Goal: Information Seeking & Learning: Understand process/instructions

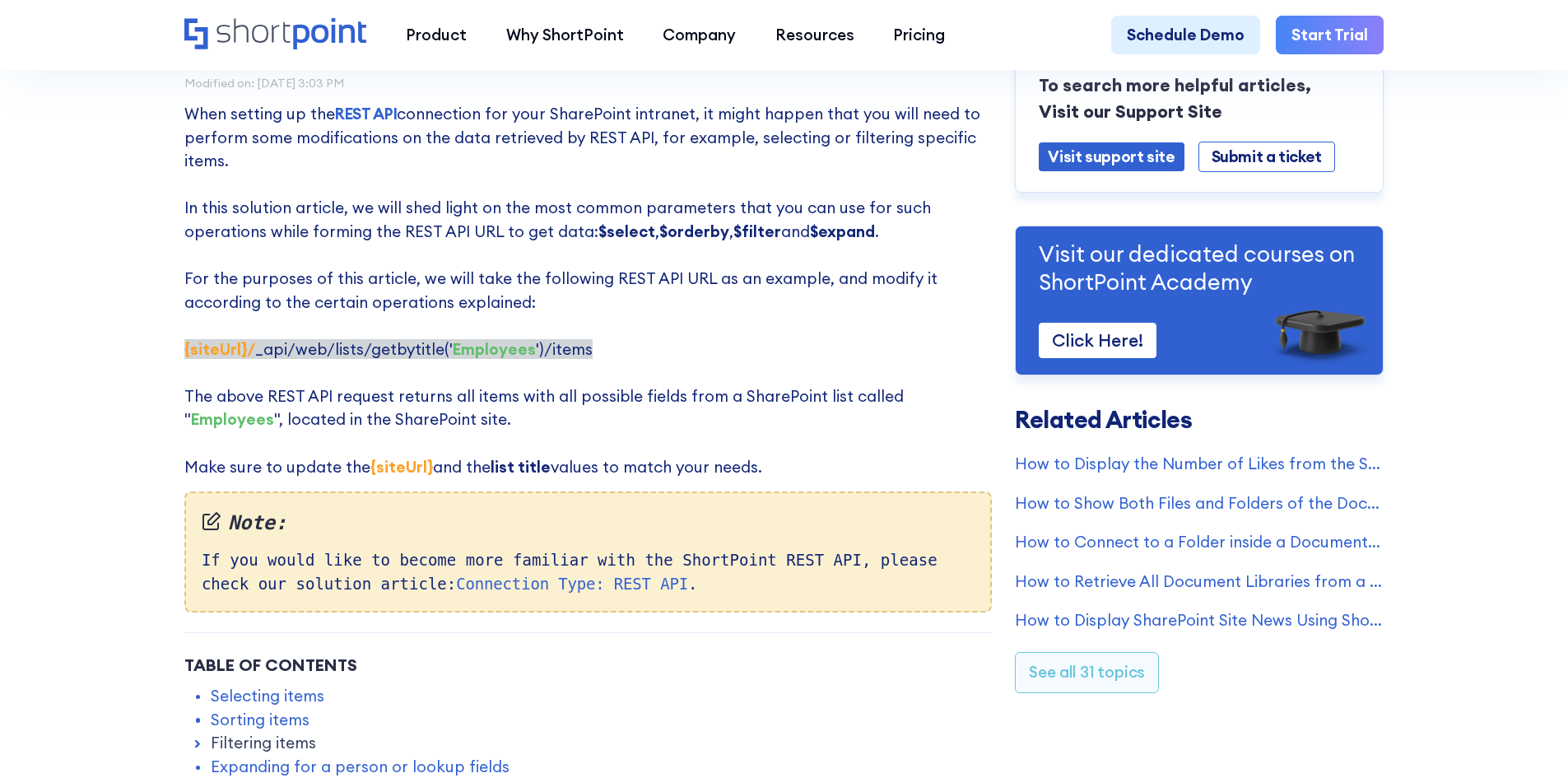
scroll to position [165, 0]
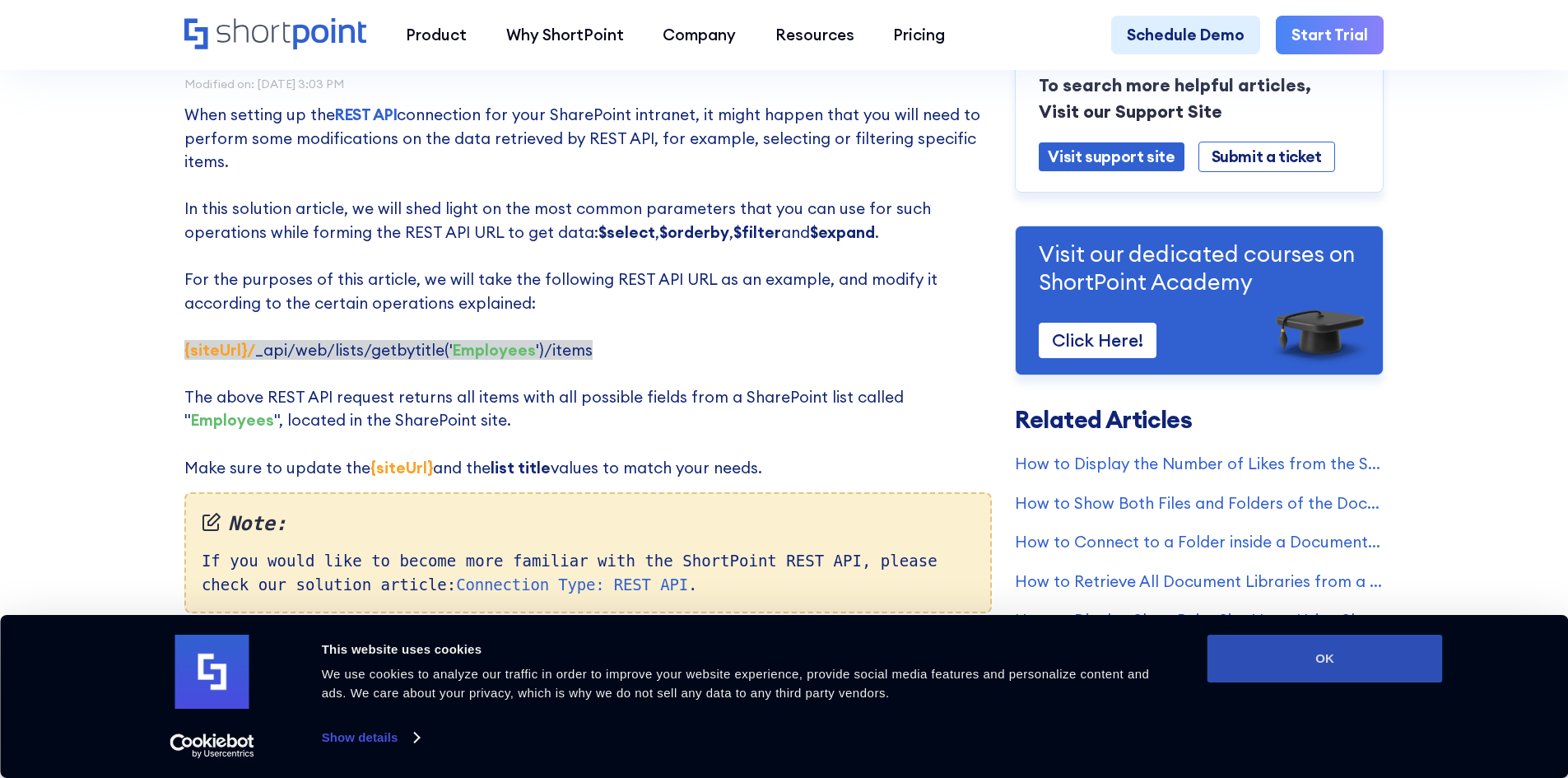
click at [1288, 667] on button "OK" at bounding box center [1325, 658] width 236 height 48
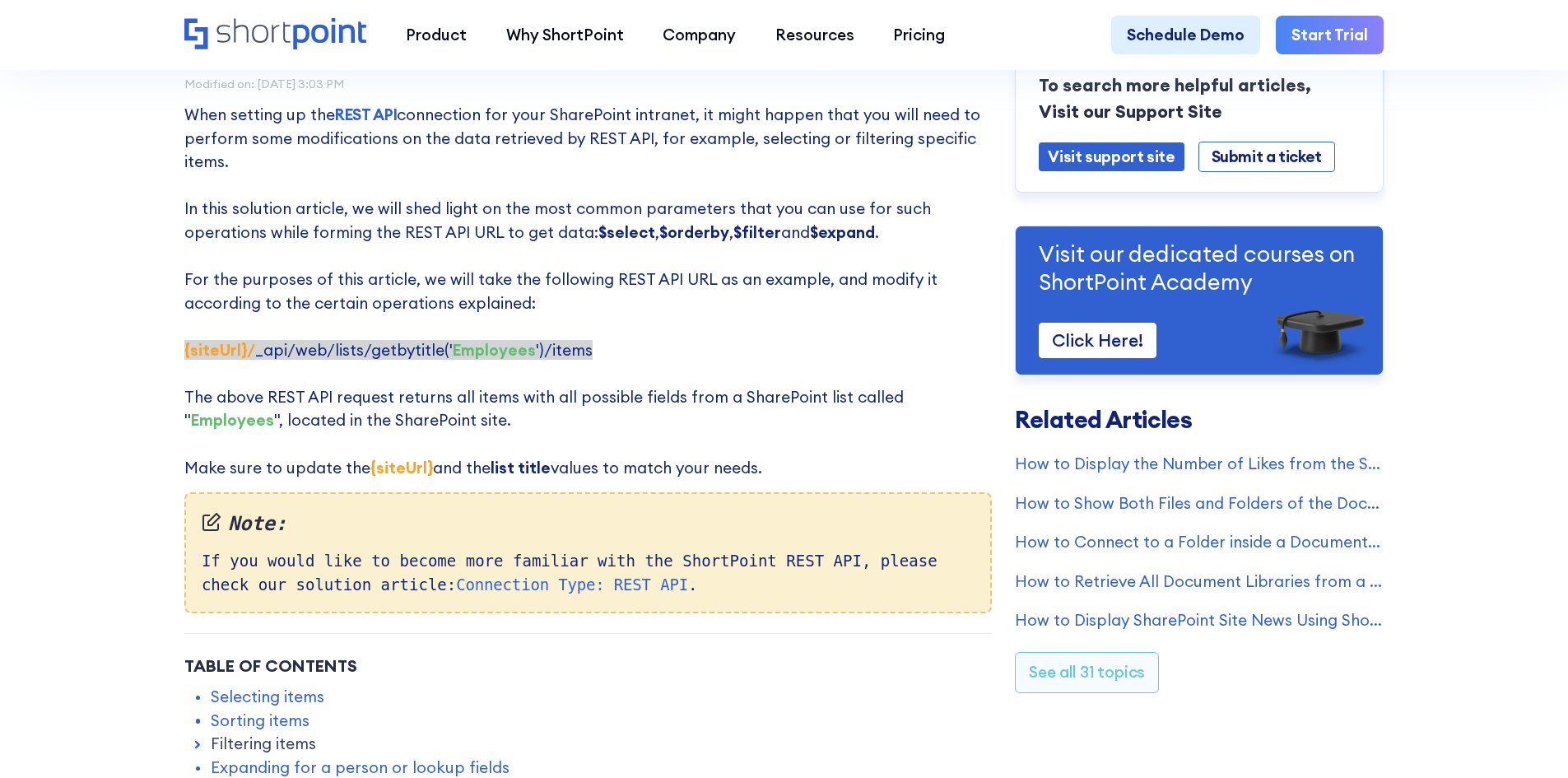
scroll to position [0, 0]
click at [790, 462] on p "When setting up the REST API connection for your SharePoint intranet, it might …" at bounding box center [588, 291] width 807 height 377
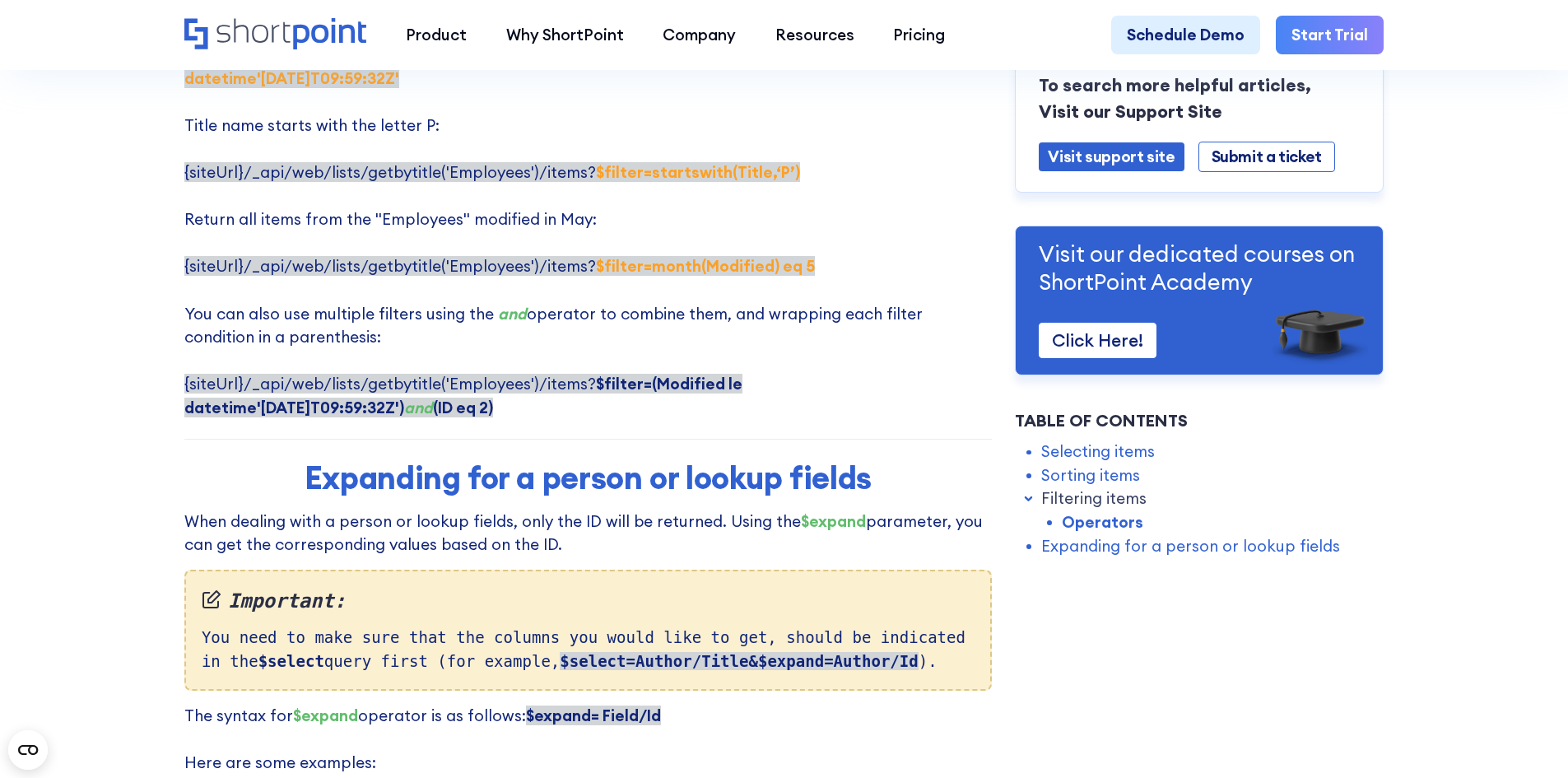
scroll to position [3458, 0]
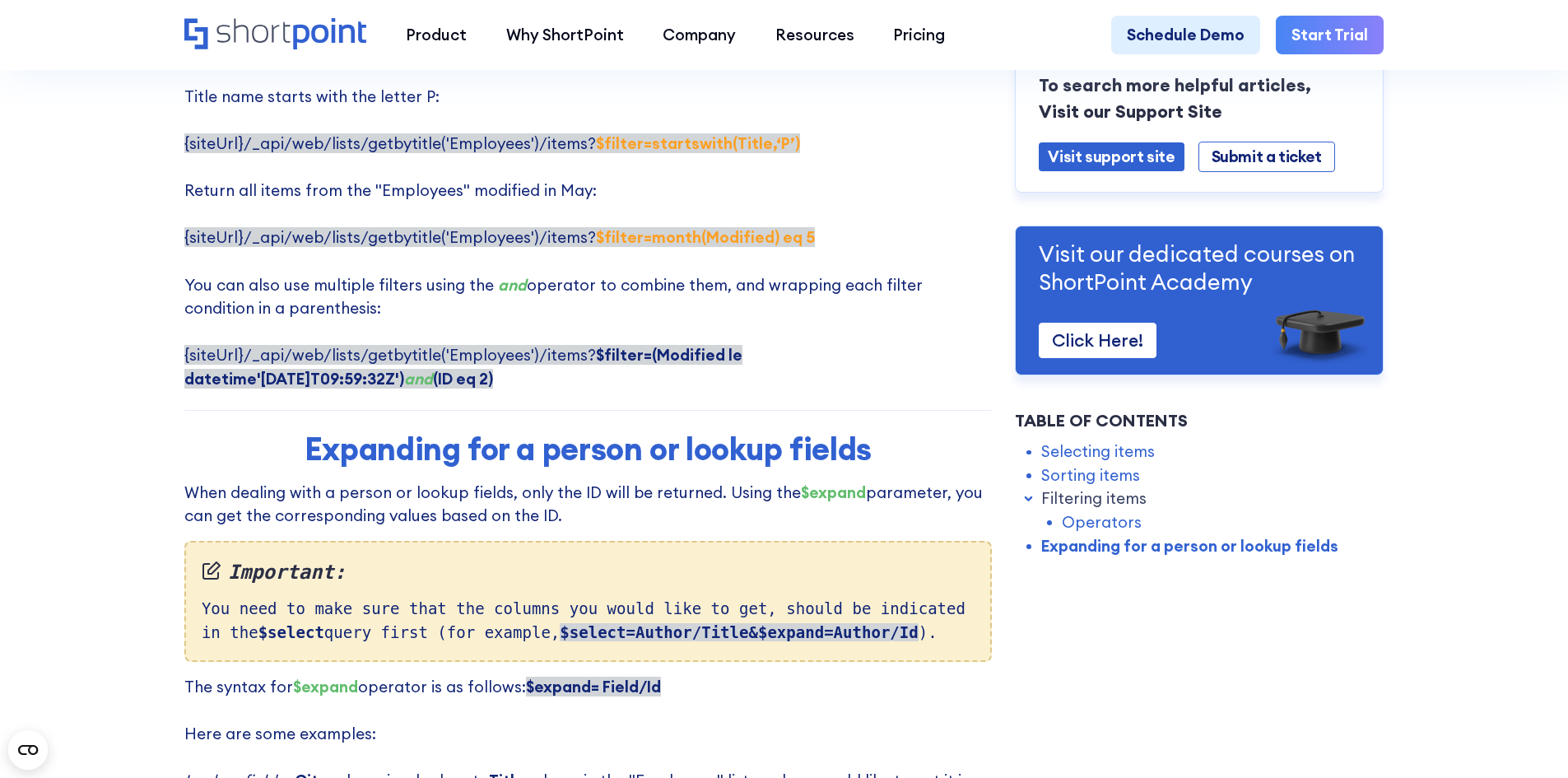
drag, startPoint x: 162, startPoint y: 450, endPoint x: 594, endPoint y: 471, distance: 432.5
click at [594, 481] on p "When dealing with a person or lookup fields, only the ID will be returned. Usin…" at bounding box center [588, 504] width 807 height 47
drag, startPoint x: 679, startPoint y: 493, endPoint x: 863, endPoint y: 587, distance: 206.6
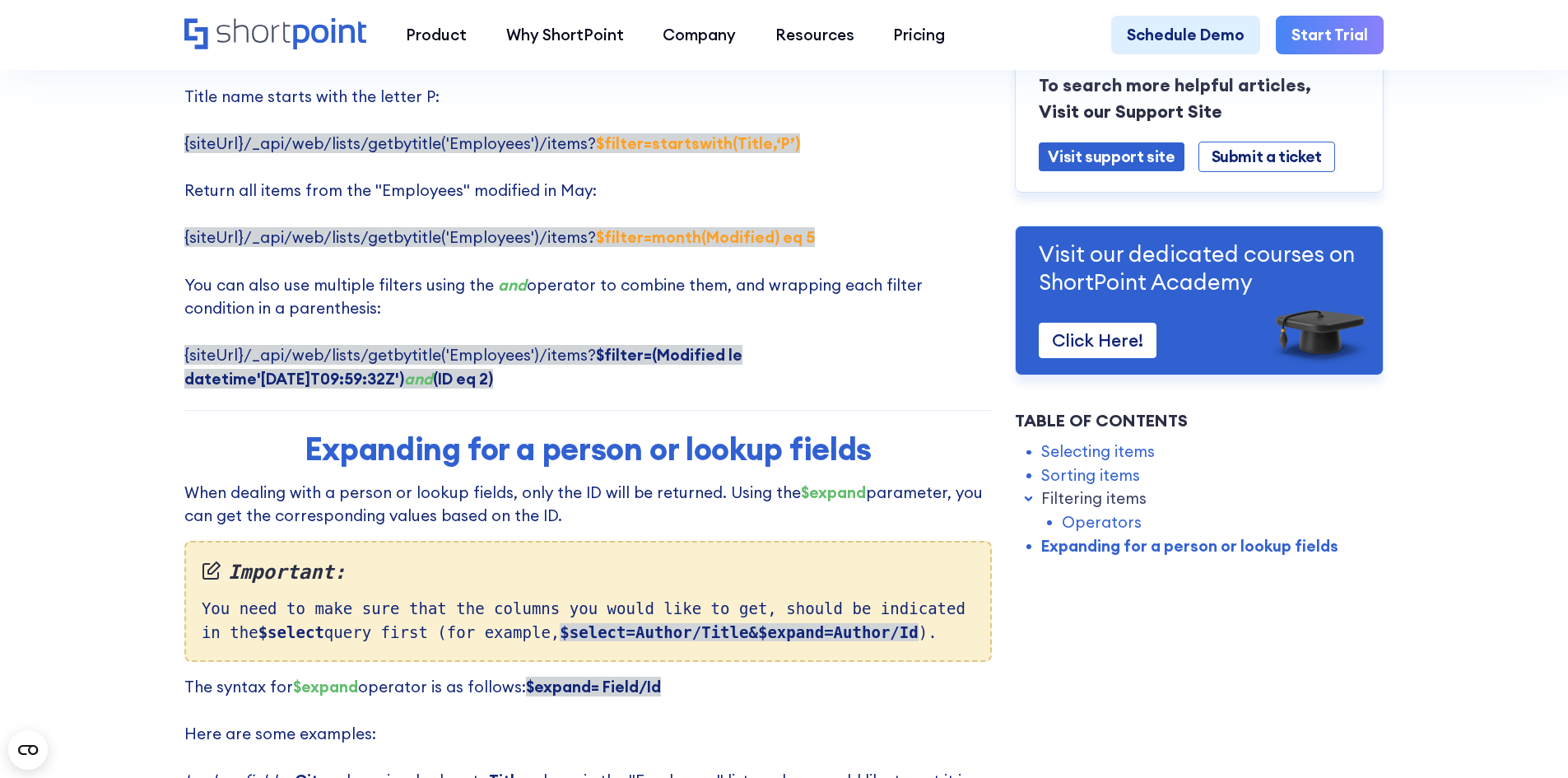
click at [863, 587] on div "Important: You need to make sure that the columns you would like to get, should…" at bounding box center [588, 601] width 807 height 121
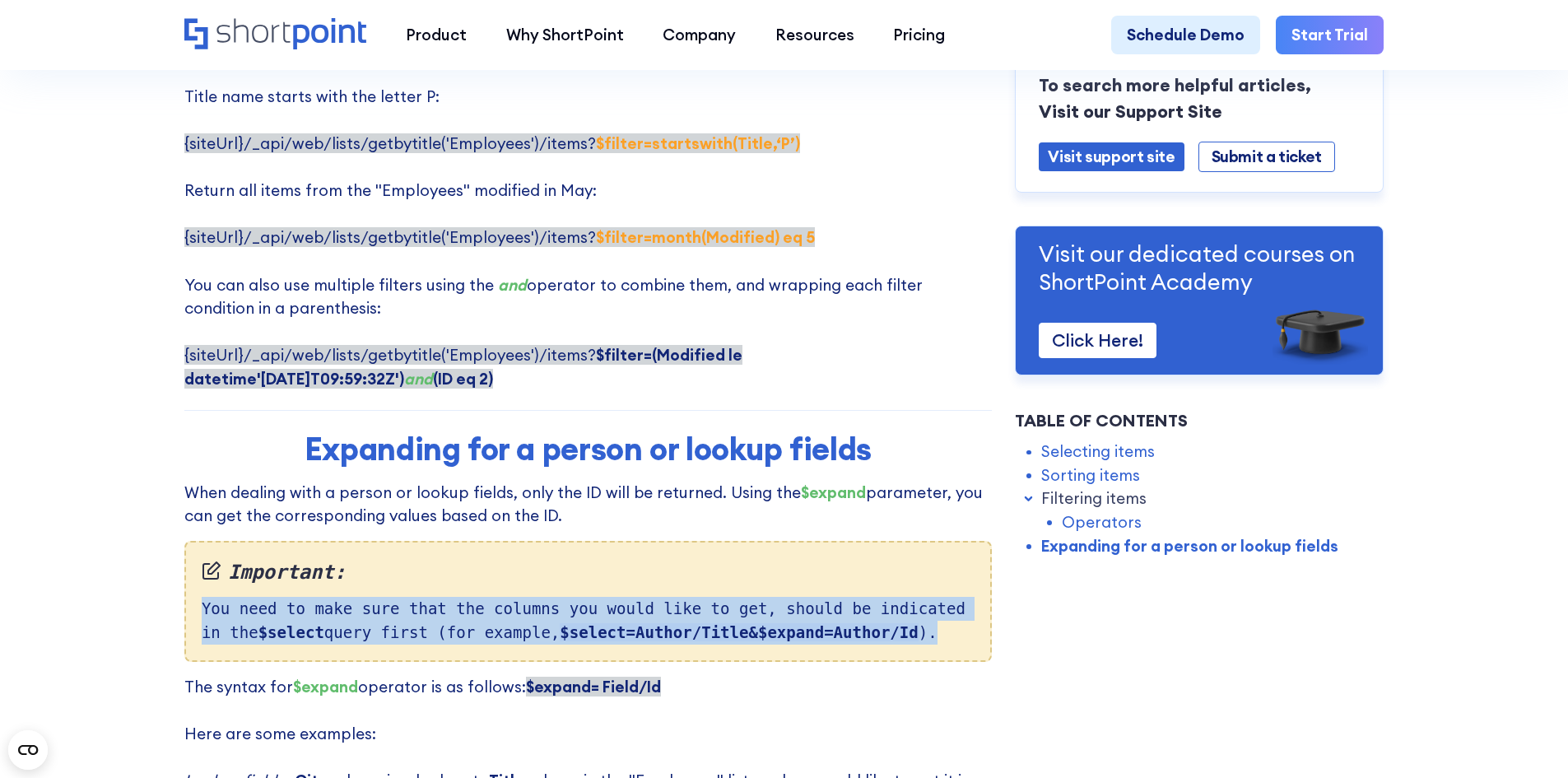
drag, startPoint x: 891, startPoint y: 587, endPoint x: 167, endPoint y: 559, distance: 724.5
click at [609, 623] on strong "$select=Author/Title&$expand=Author/Id" at bounding box center [738, 632] width 358 height 18
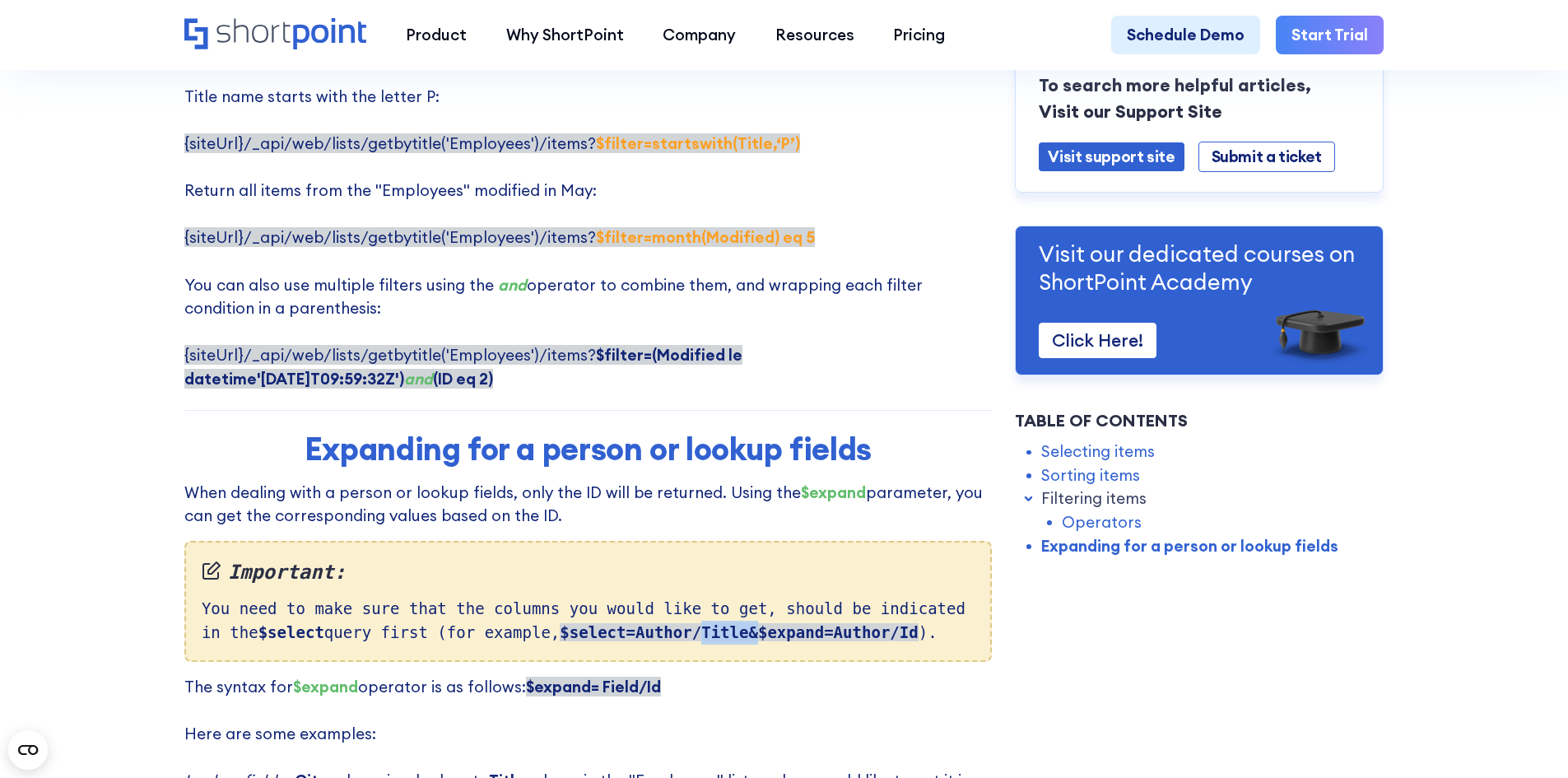
drag, startPoint x: 624, startPoint y: 590, endPoint x: 673, endPoint y: 586, distance: 49.2
click at [673, 623] on strong "$select=Author/Title&$expand=Author/Id" at bounding box center [738, 632] width 358 height 18
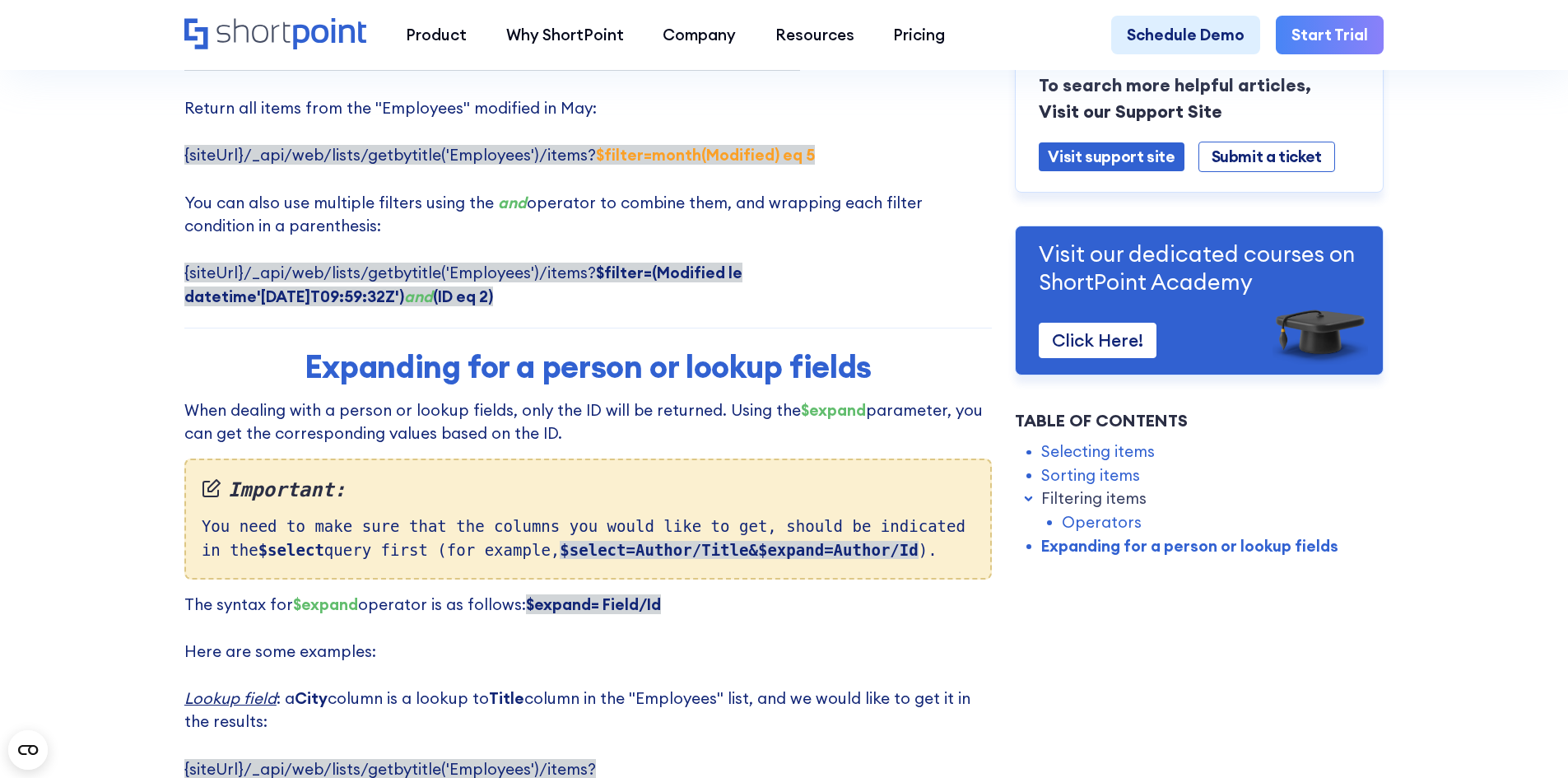
scroll to position [3623, 0]
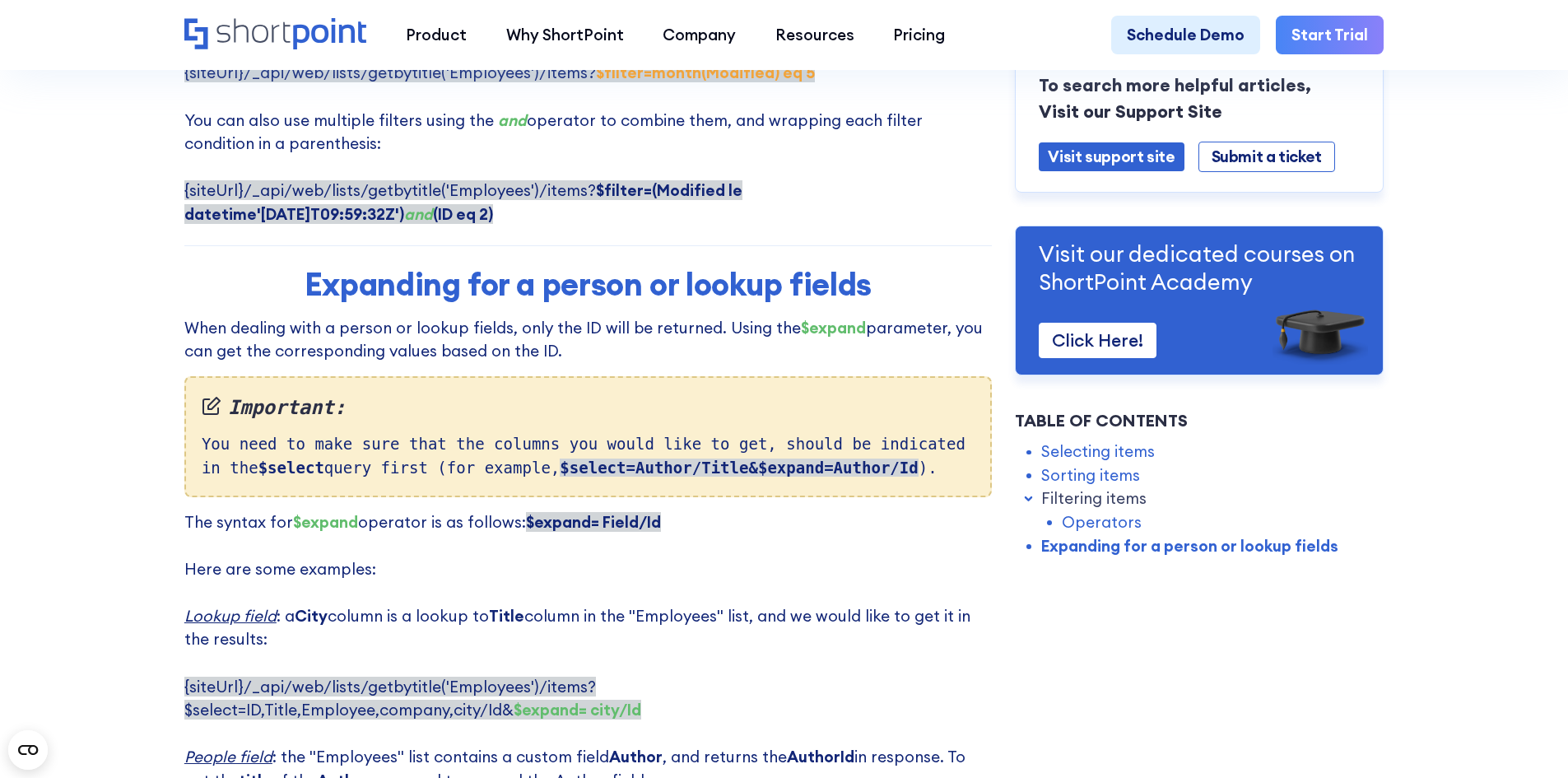
click at [788, 511] on p "The syntax for $expand operator is as follows: $expand= Field/Id ‍ Here are som…" at bounding box center [588, 676] width 807 height 330
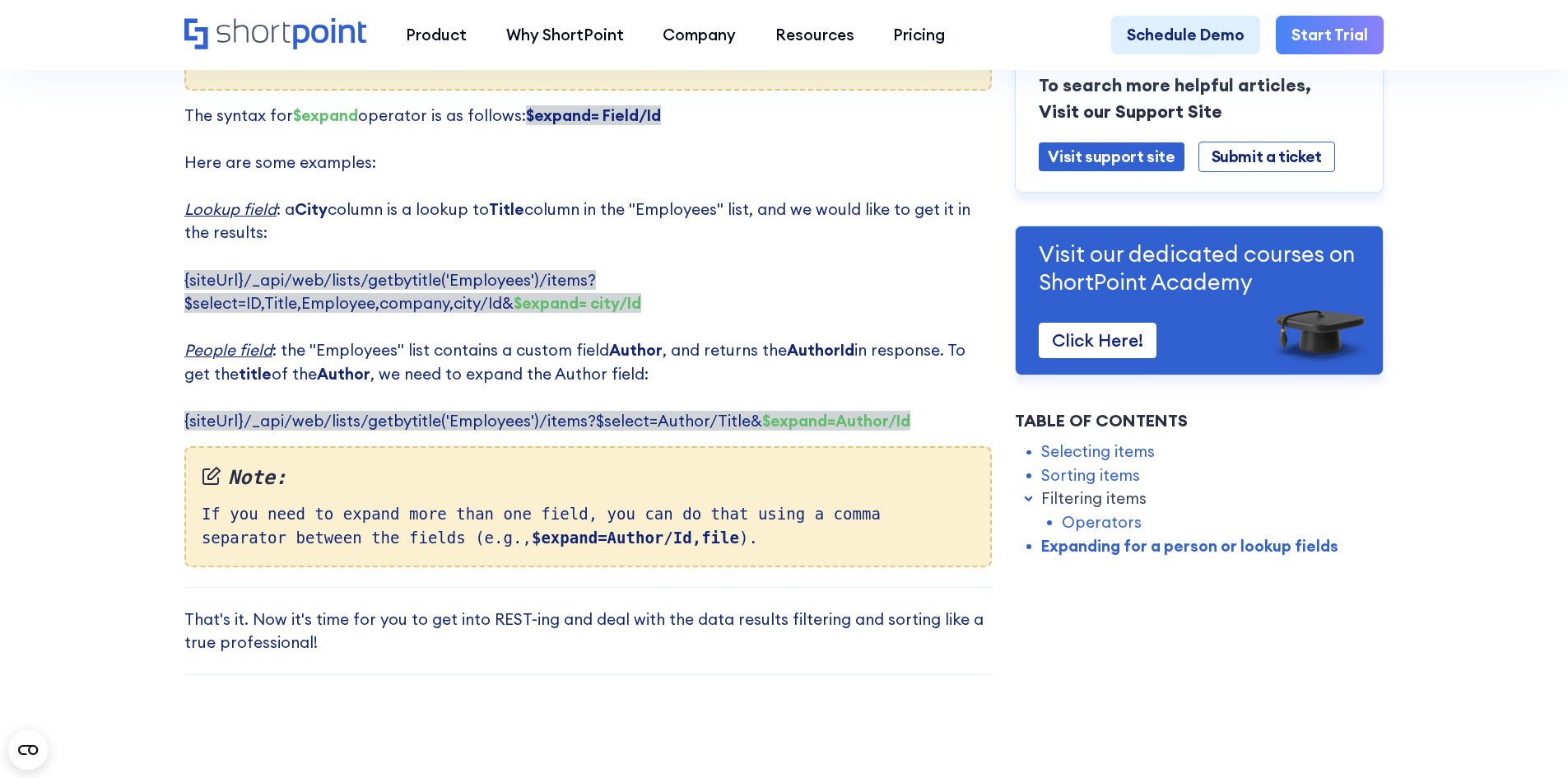
scroll to position [4034, 0]
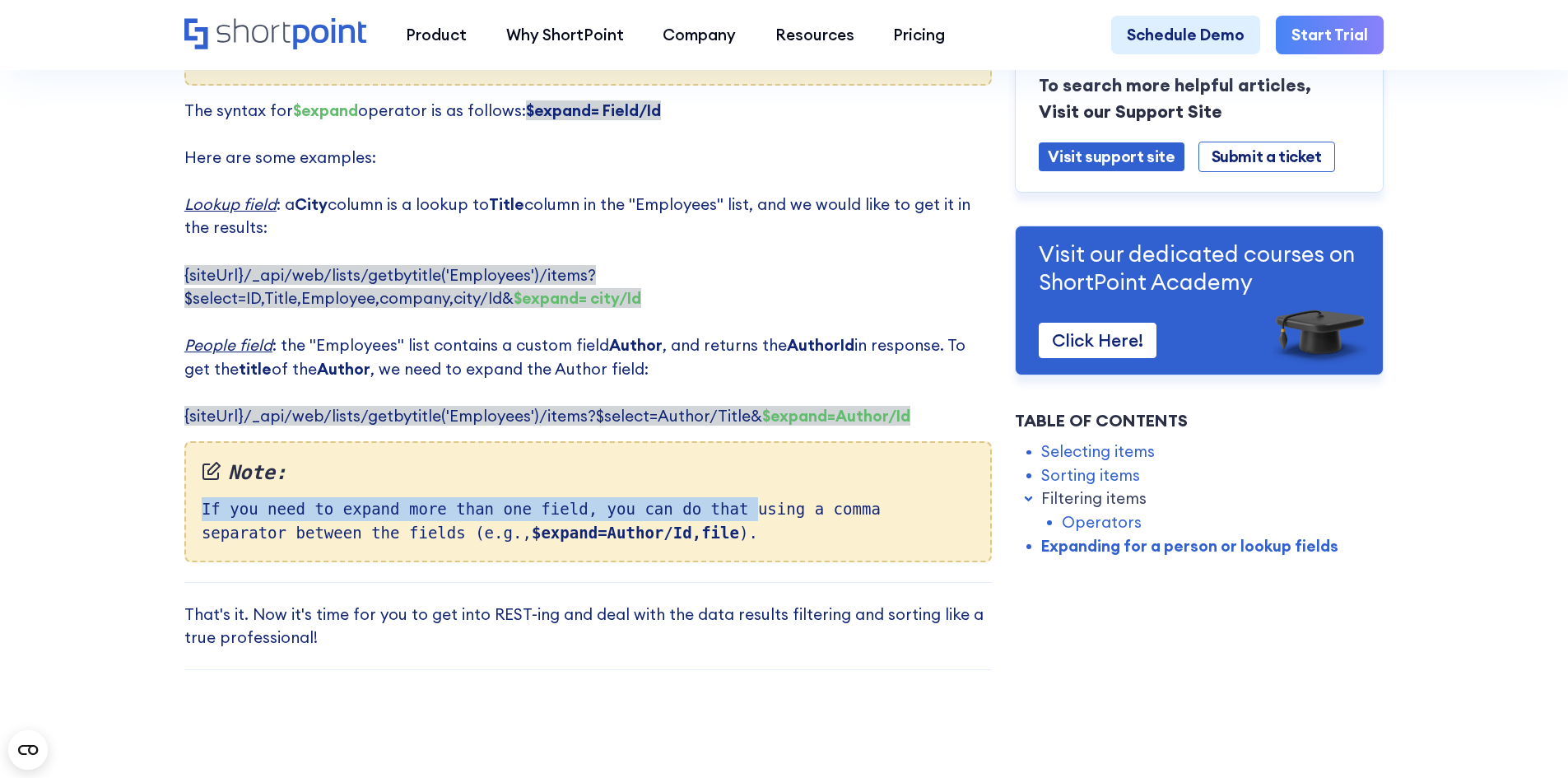
drag, startPoint x: 190, startPoint y: 459, endPoint x: 709, endPoint y: 459, distance: 519.0
click at [709, 459] on div "Note: If you need to expand more than one field, you can do that using a comma …" at bounding box center [588, 502] width 807 height 121
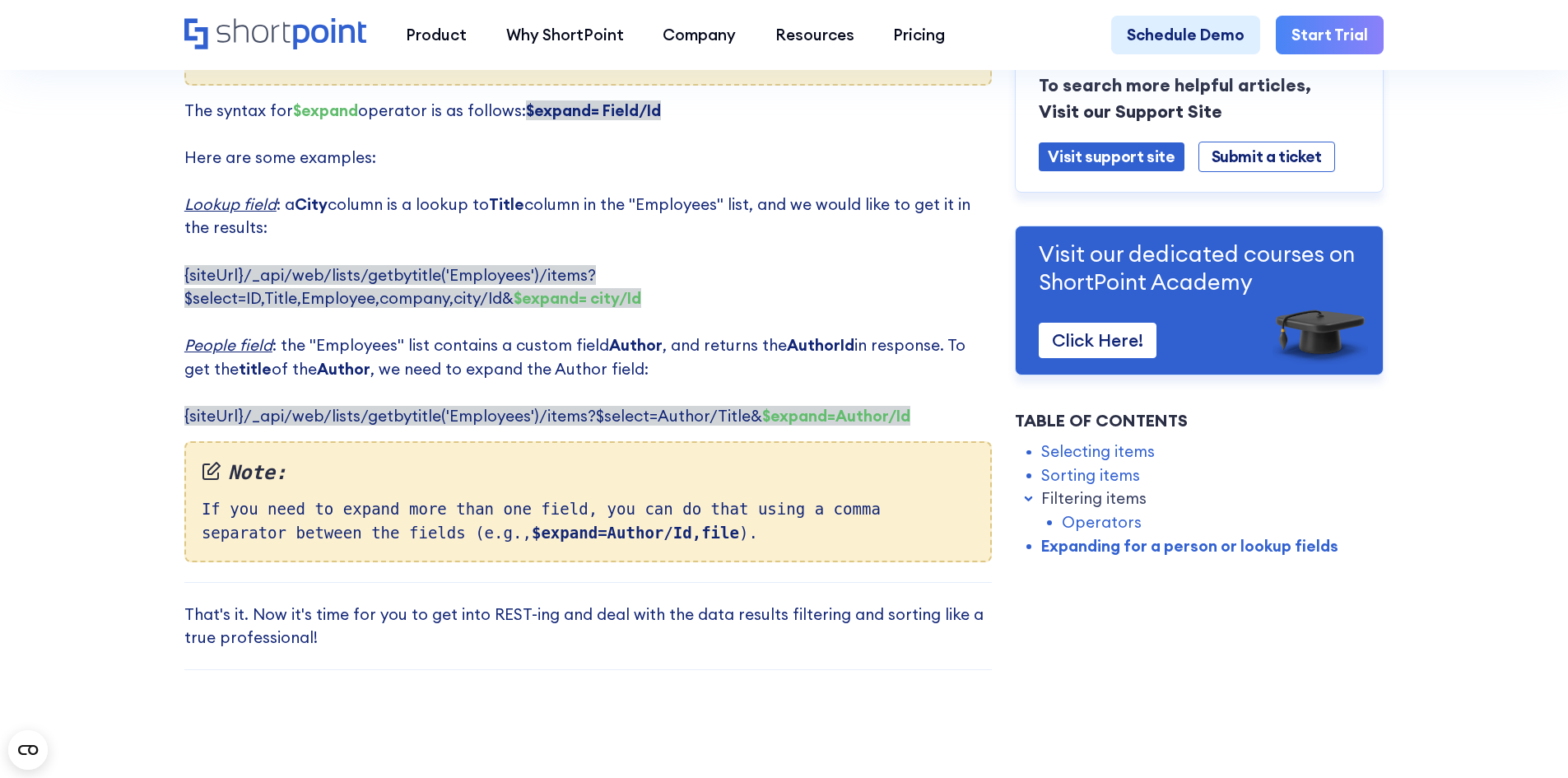
click at [791, 207] on p "The syntax for $expand operator is as follows: $expand= Field/Id ‍ Here are som…" at bounding box center [588, 264] width 807 height 330
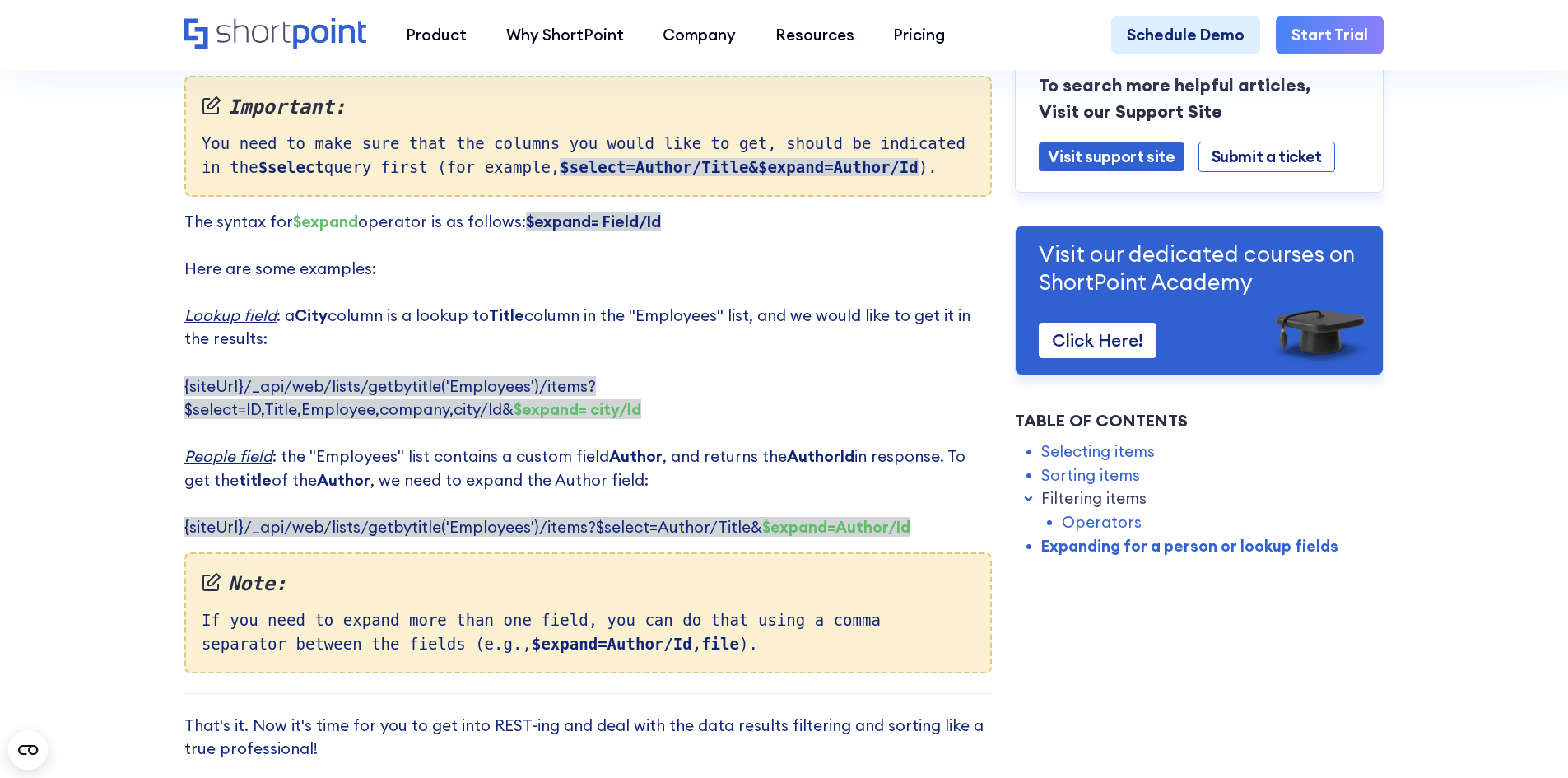
scroll to position [3951, 0]
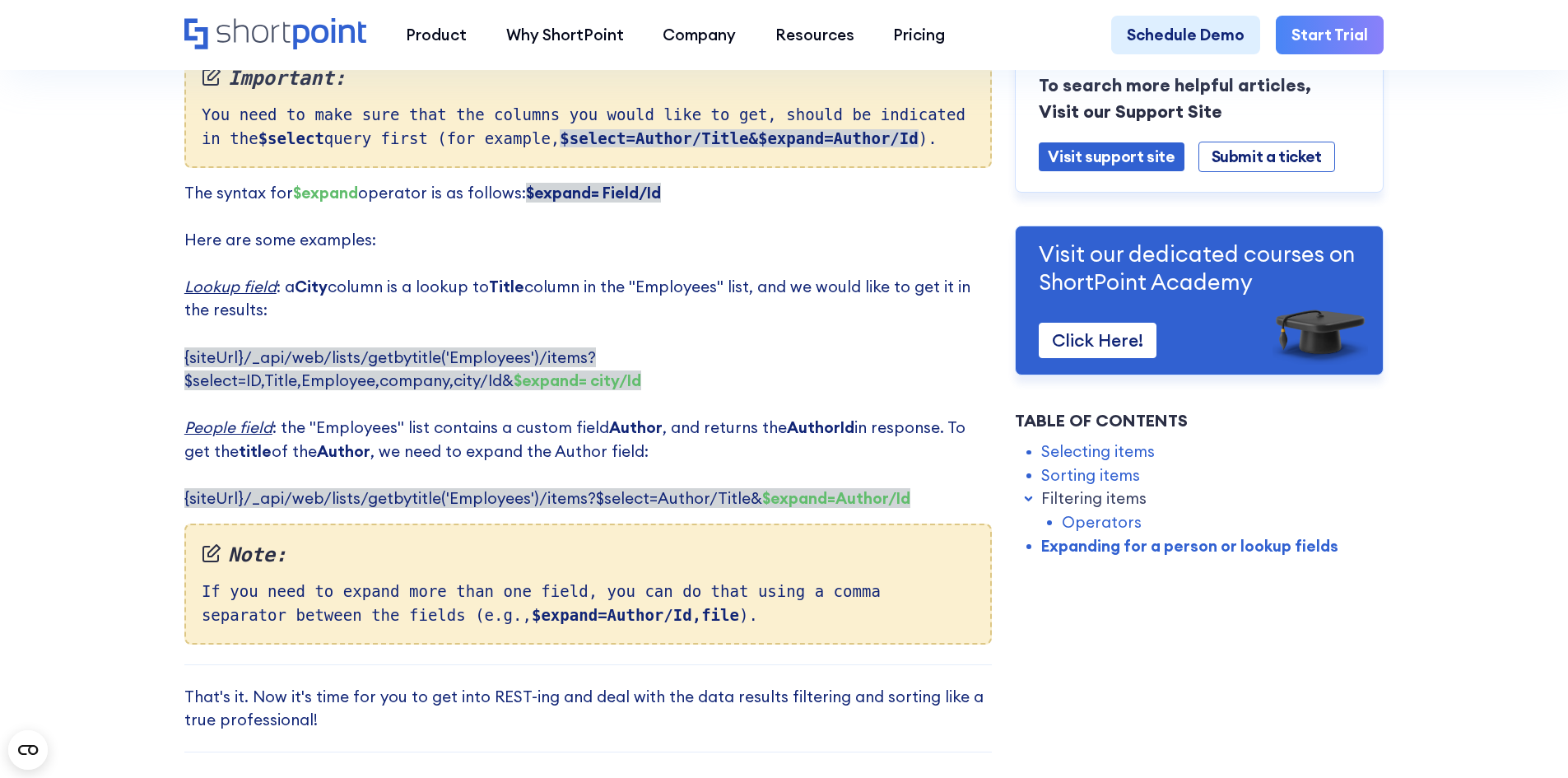
drag, startPoint x: 1548, startPoint y: 604, endPoint x: 1545, endPoint y: 576, distance: 28.2
